Goal: Navigation & Orientation: Find specific page/section

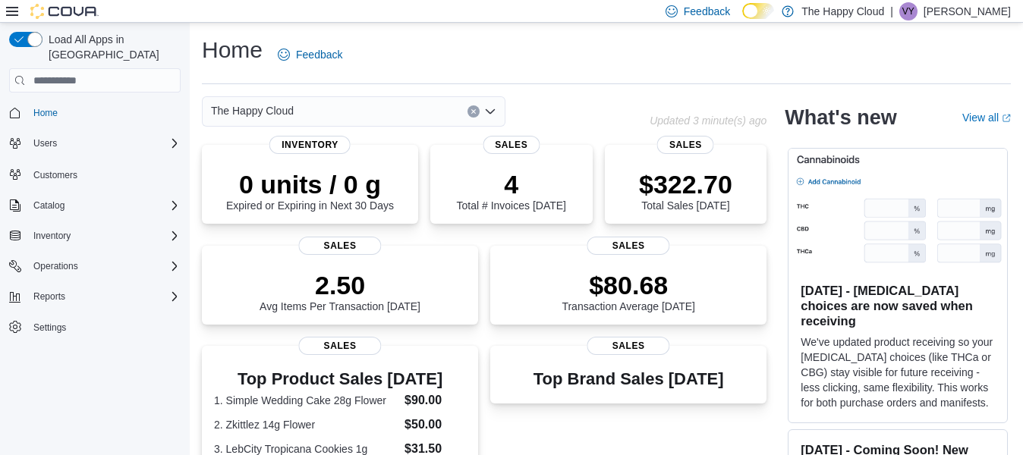
click at [490, 112] on icon "Open list of options" at bounding box center [490, 111] width 9 height 5
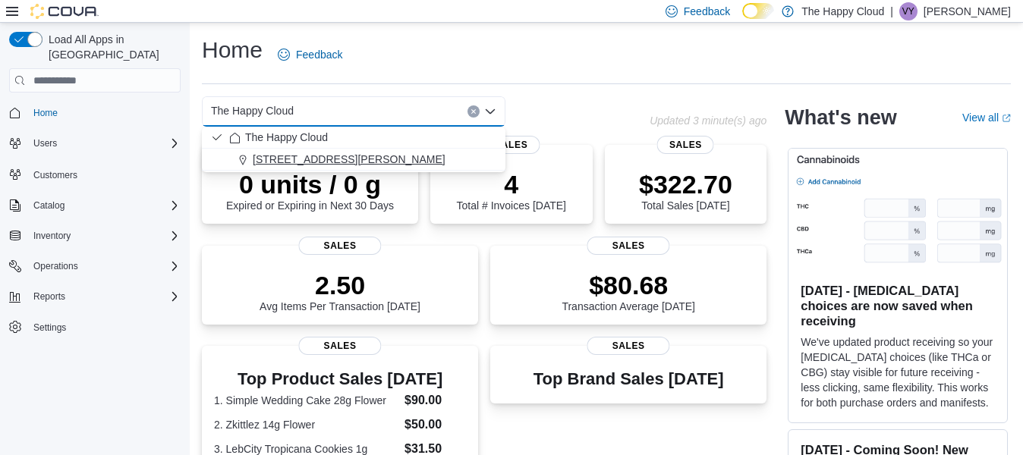
click at [463, 155] on div "[STREET_ADDRESS][PERSON_NAME]" at bounding box center [362, 159] width 267 height 15
